Goal: Transaction & Acquisition: Purchase product/service

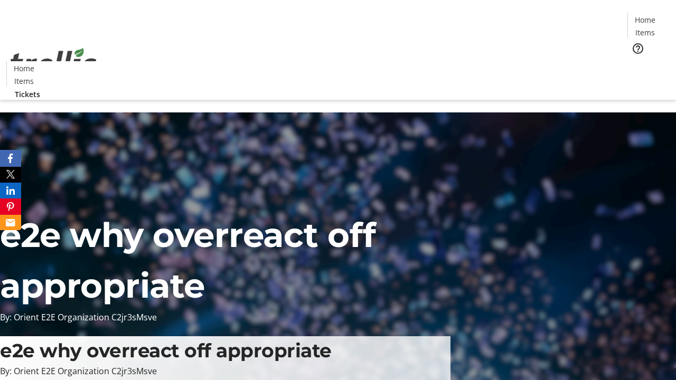
click at [636, 61] on span "Tickets" at bounding box center [648, 66] width 25 height 11
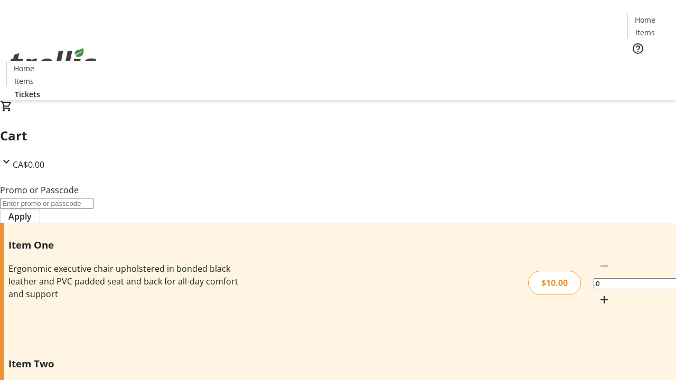
click at [598, 294] on mat-icon "Increment by one" at bounding box center [604, 300] width 13 height 13
type input "1"
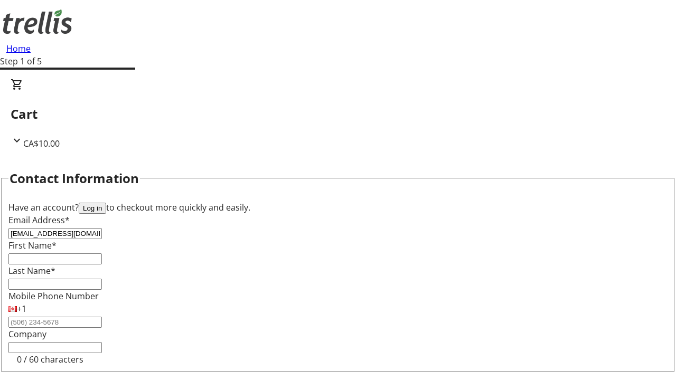
type input "[EMAIL_ADDRESS][DOMAIN_NAME]"
type input "Teagan"
type input "Fadel"
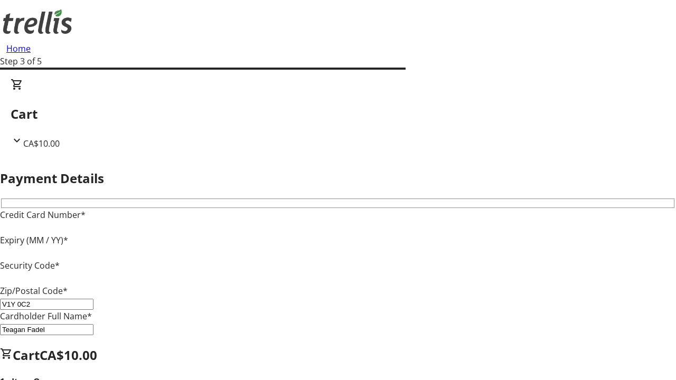
type input "V1Y 0C2"
